Goal: Task Accomplishment & Management: Manage account settings

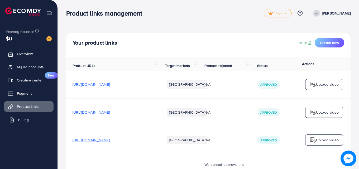
click at [35, 116] on link "Billing" at bounding box center [29, 119] width 50 height 11
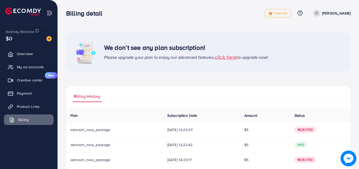
click at [4, 114] on link "Billing" at bounding box center [29, 119] width 50 height 11
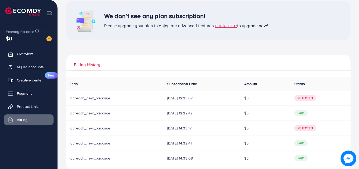
scroll to position [41, 0]
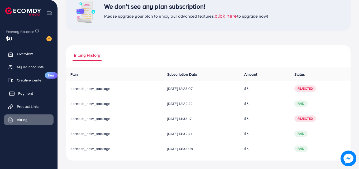
click at [20, 89] on link "Payment" at bounding box center [29, 93] width 50 height 11
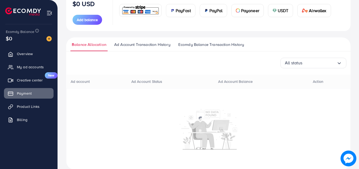
scroll to position [85, 0]
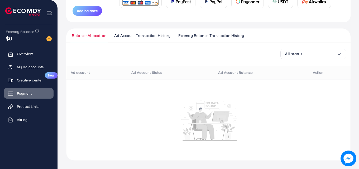
drag, startPoint x: 357, startPoint y: 92, endPoint x: 360, endPoint y: 69, distance: 23.6
click at [359, 69] on html "Payment Upgrade Help Center Contact Support Plans and Pricing Term and policy A…" at bounding box center [179, -1] width 359 height 169
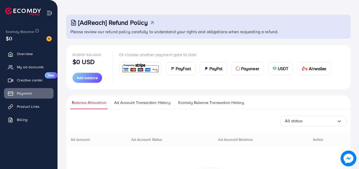
scroll to position [17, 0]
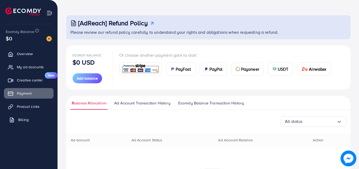
click at [26, 116] on link "Billing" at bounding box center [29, 119] width 50 height 11
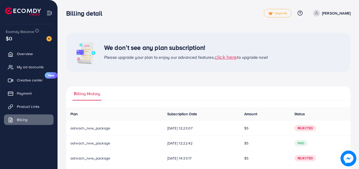
click at [231, 55] on span "click here" at bounding box center [225, 56] width 22 height 7
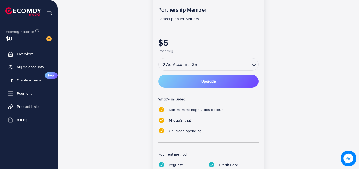
scroll to position [91, 0]
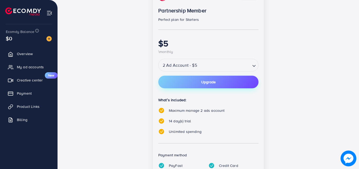
click at [228, 79] on button "Upgrade" at bounding box center [208, 82] width 100 height 13
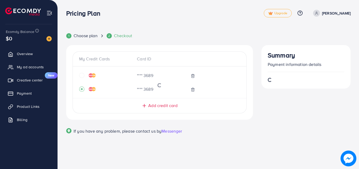
scroll to position [0, 0]
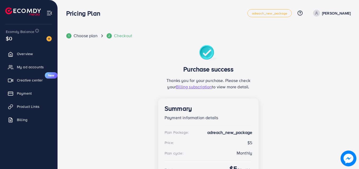
scroll to position [30, 0]
